Goal: Check status: Check status

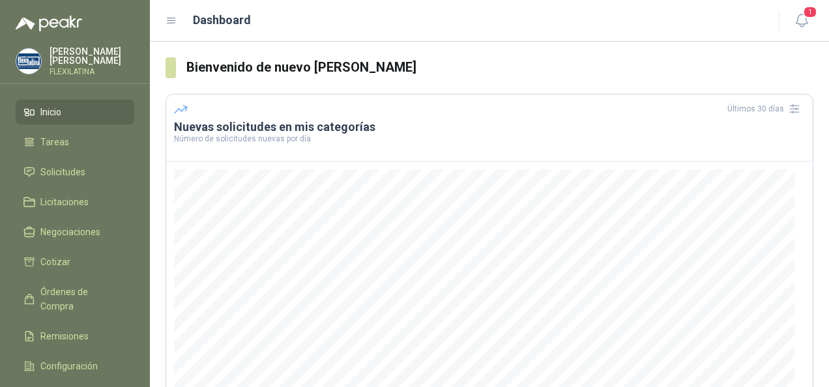
scroll to position [130, 0]
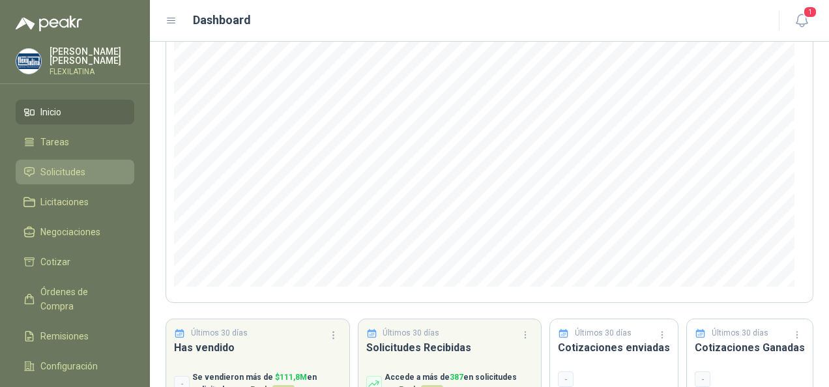
click at [91, 165] on li "Solicitudes" at bounding box center [74, 172] width 103 height 14
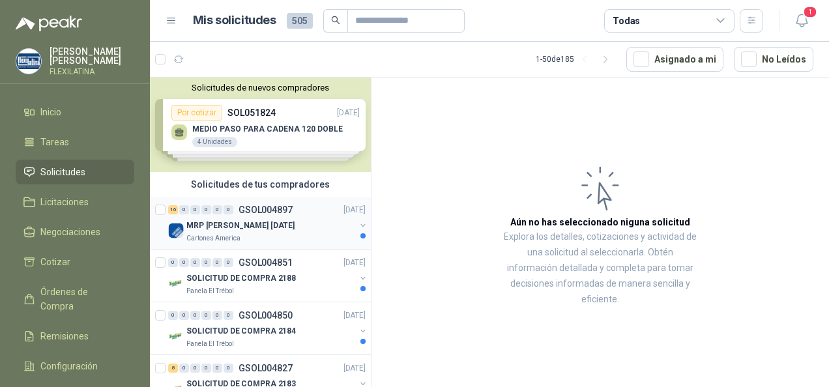
click at [260, 229] on p "MRP [PERSON_NAME] [DATE]" at bounding box center [240, 226] width 108 height 12
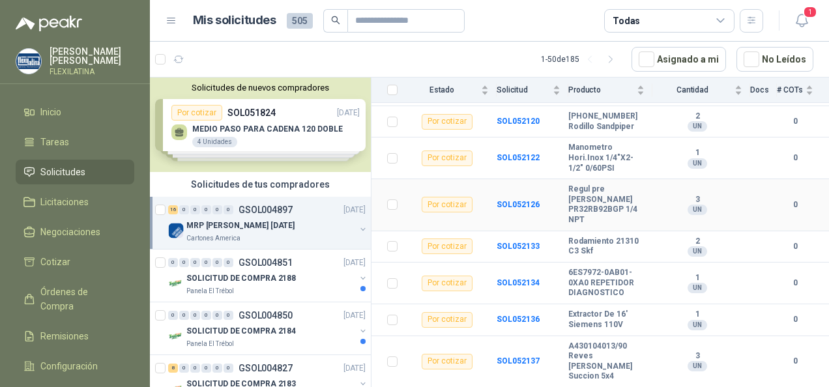
scroll to position [481, 0]
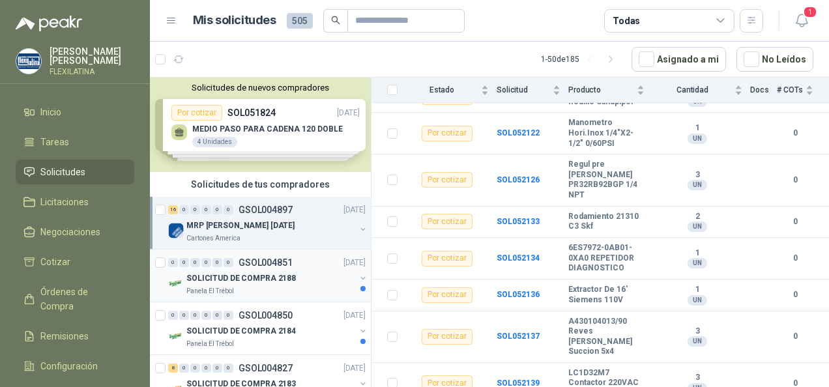
click at [253, 276] on p "SOLICITUD DE COMPRA 2188" at bounding box center [241, 279] width 110 height 12
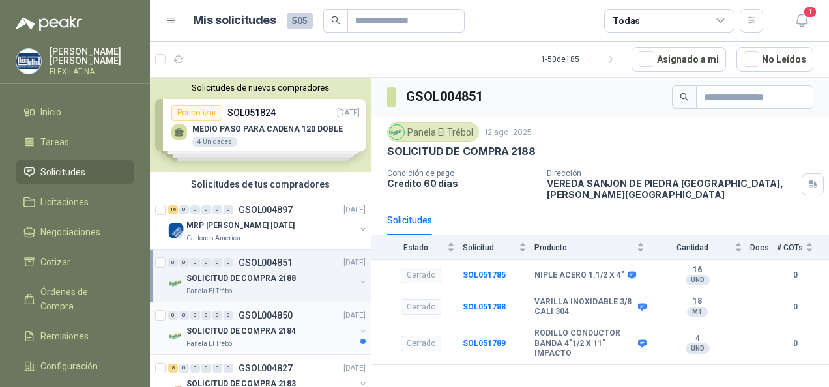
click at [222, 326] on p "SOLICITUD DE COMPRA 2184" at bounding box center [241, 331] width 110 height 12
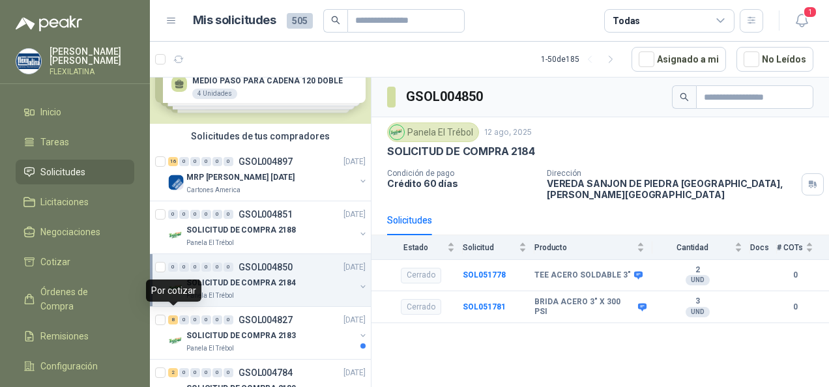
scroll to position [65, 0]
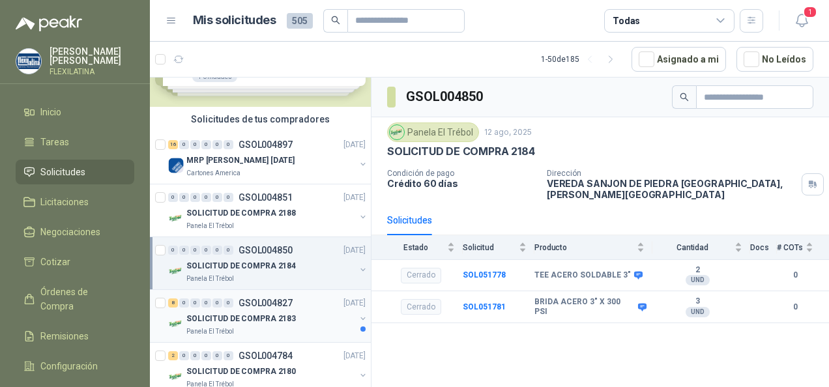
click at [261, 308] on div "8 0 0 0 0 0 GSOL004827 [DATE]" at bounding box center [268, 303] width 200 height 16
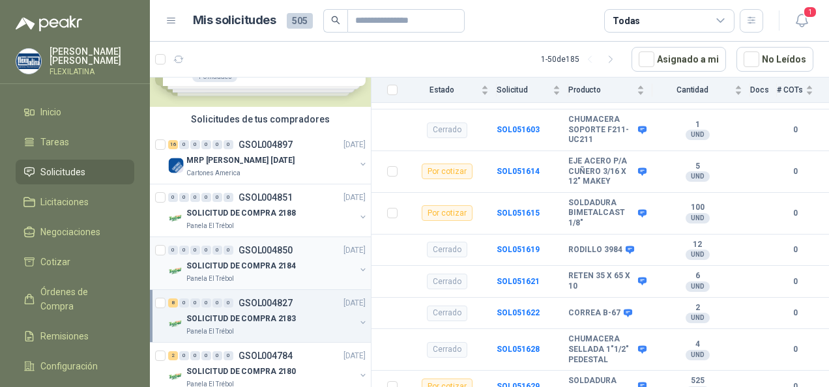
scroll to position [196, 0]
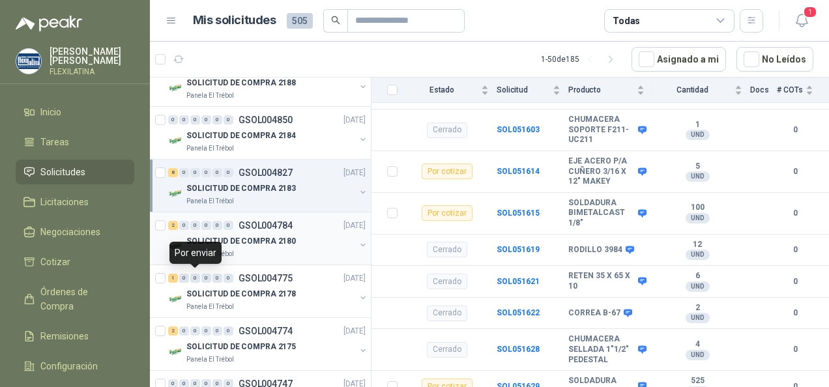
click at [211, 235] on p "SOLICITUD DE COMPRA 2180" at bounding box center [241, 241] width 110 height 12
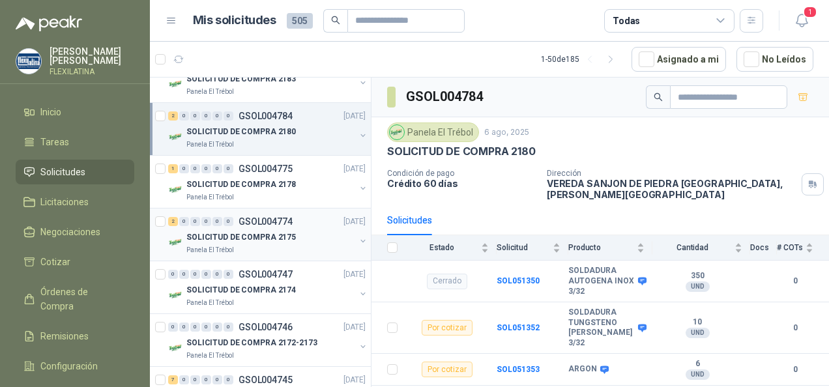
scroll to position [326, 0]
